Goal: Find specific page/section: Find specific page/section

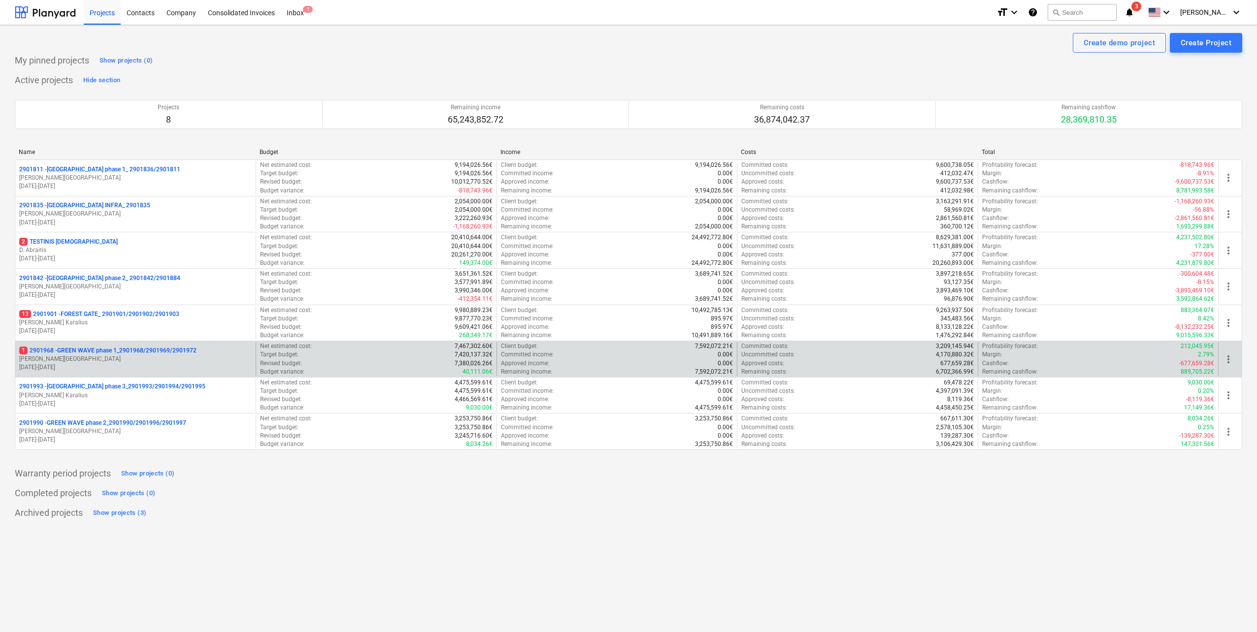
click at [110, 342] on div "1 2901968 - GREEN WAVE phase 1_2901968/2901969/2901972 [PERSON_NAME] [DATE] - […" at bounding box center [628, 359] width 1227 height 36
click at [110, 357] on p "[PERSON_NAME][GEOGRAPHIC_DATA]" at bounding box center [135, 359] width 232 height 8
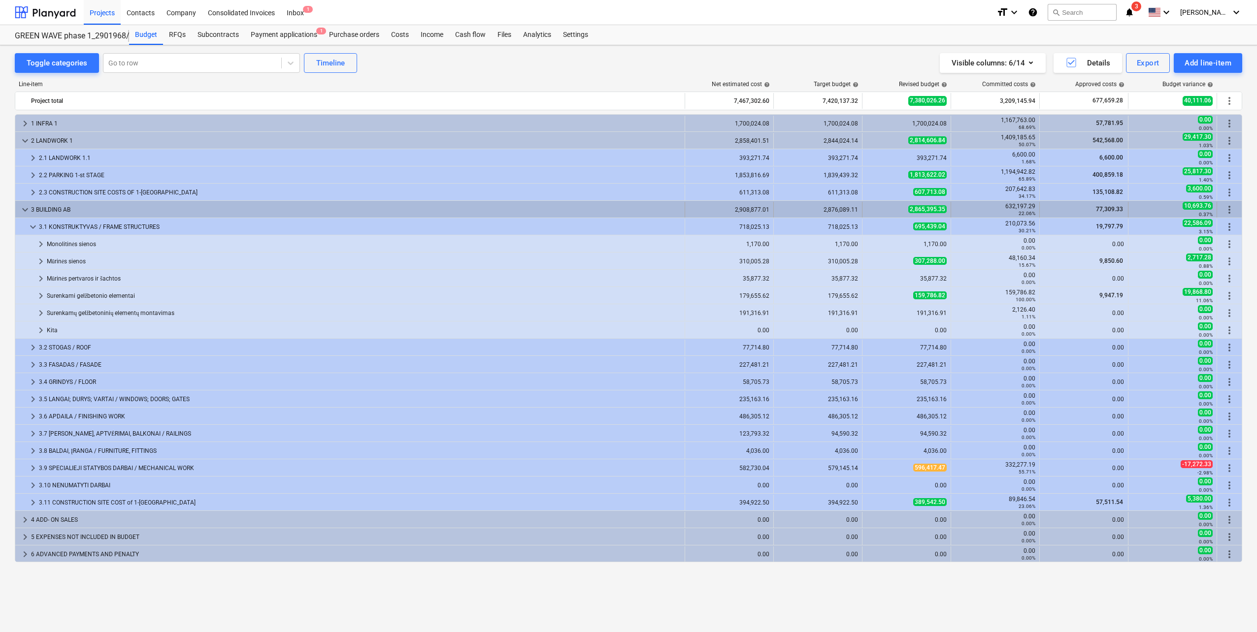
click at [19, 212] on span "keyboard_arrow_down" at bounding box center [25, 210] width 12 height 12
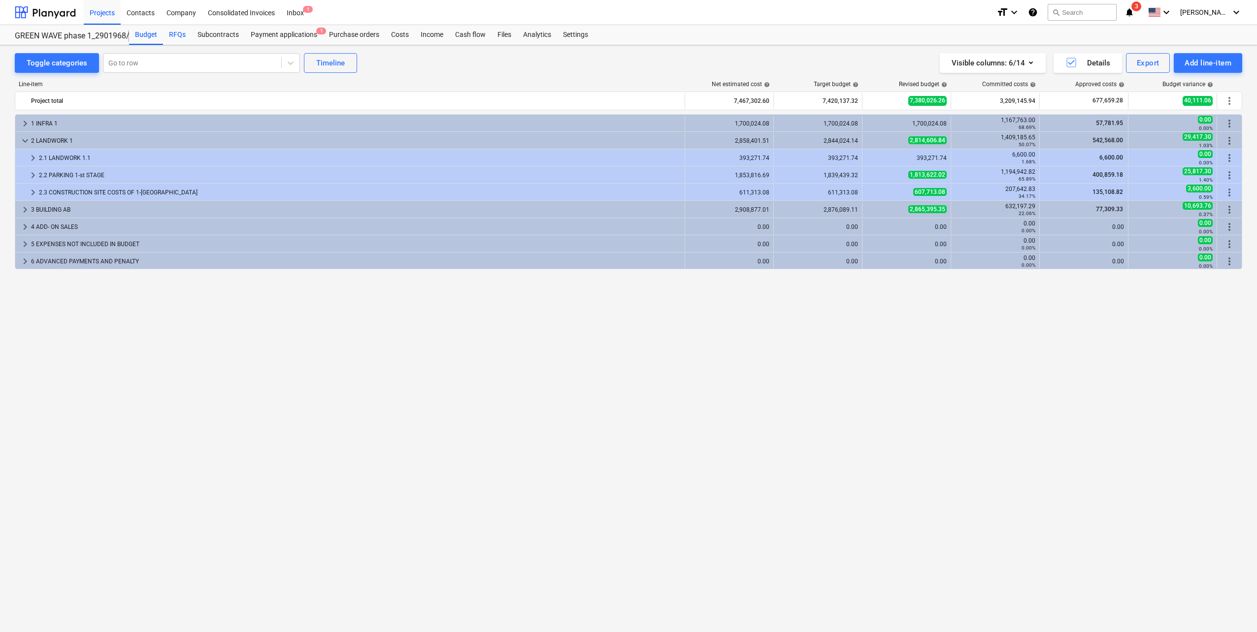
click at [179, 36] on div "RFQs" at bounding box center [177, 35] width 29 height 20
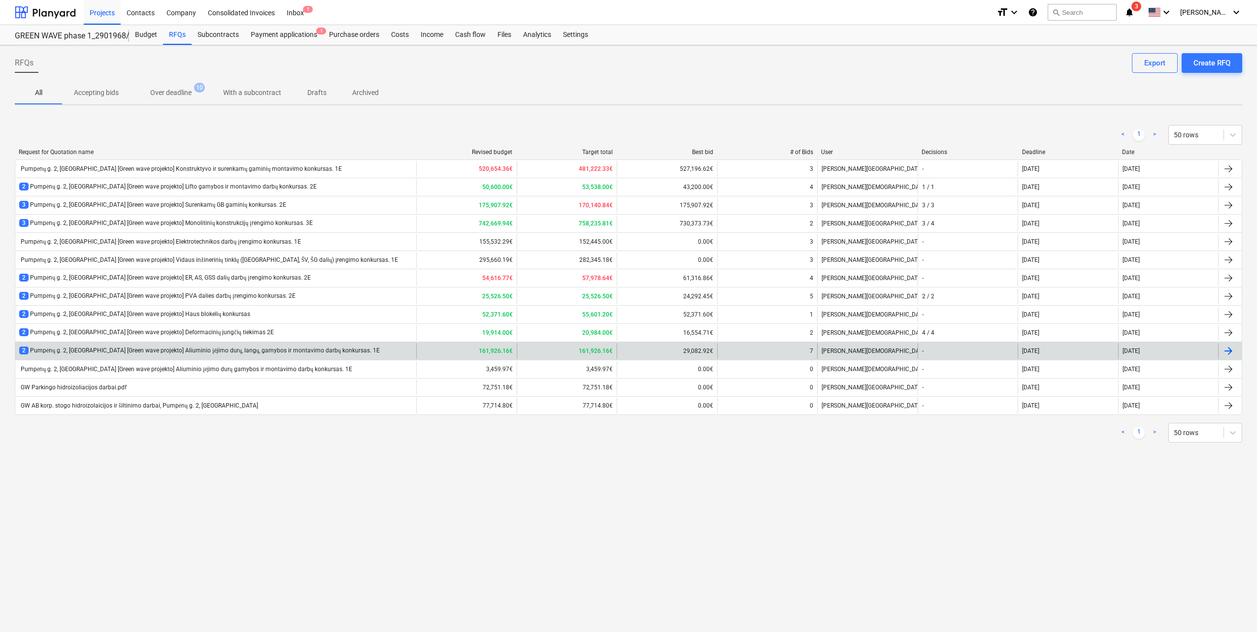
click at [189, 352] on div "2 Pumpėnų g. 2, [GEOGRAPHIC_DATA] [Green wave projekto] Aliuminio įėjimo durų, …" at bounding box center [199, 351] width 360 height 8
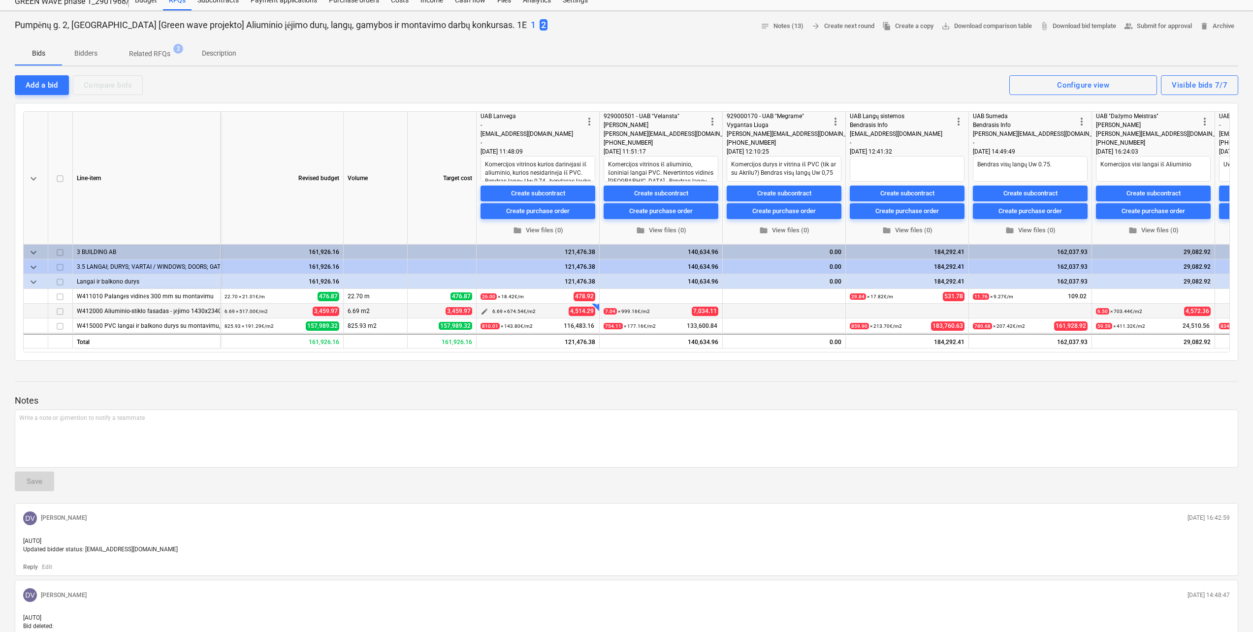
scroll to position [49, 0]
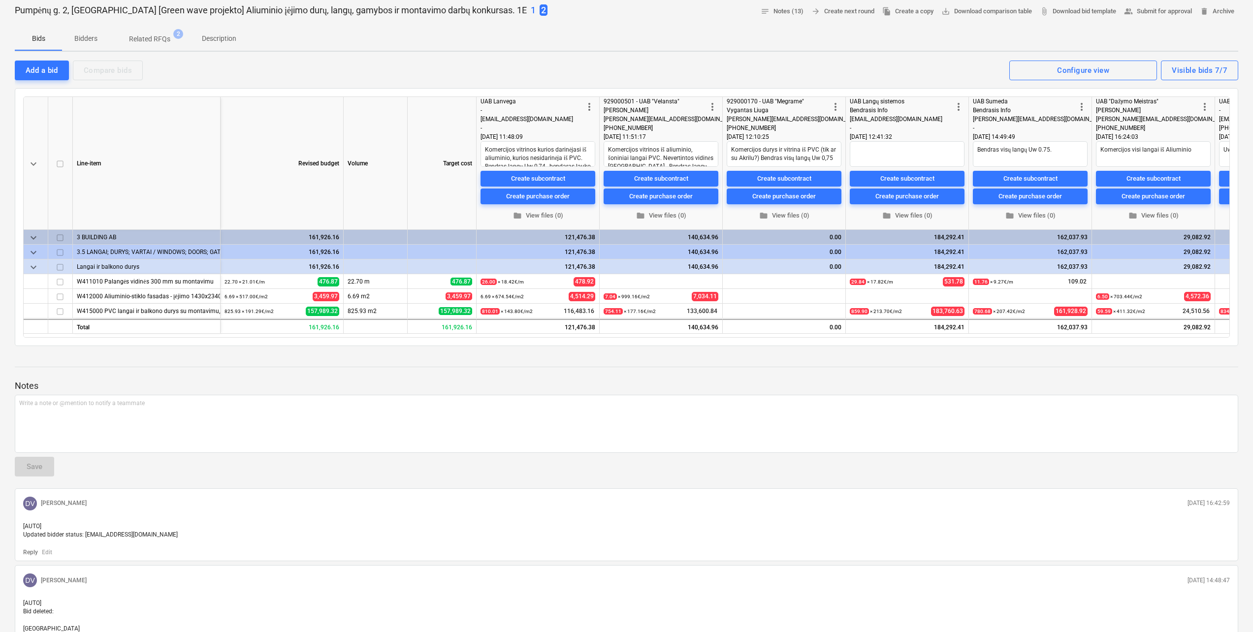
click at [252, 376] on div at bounding box center [627, 376] width 1224 height 8
type textarea "x"
